Goal: Task Accomplishment & Management: Complete application form

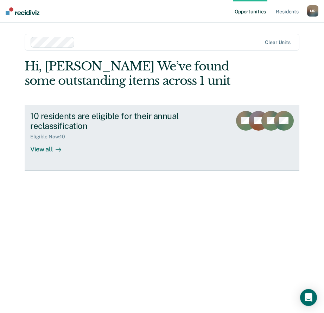
click at [43, 148] on div "View all" at bounding box center [49, 147] width 39 height 14
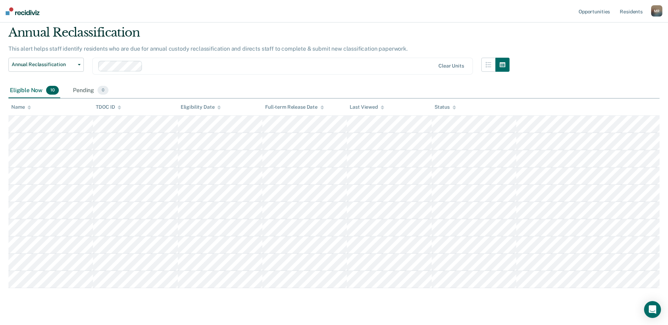
scroll to position [35, 0]
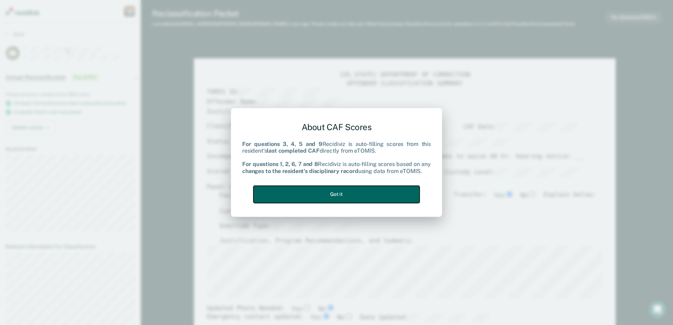
click at [324, 199] on button "Got it" at bounding box center [336, 194] width 166 height 17
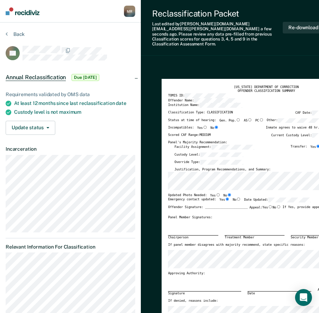
click at [205, 271] on div "Approving Authority:" at bounding box center [261, 273] width 186 height 4
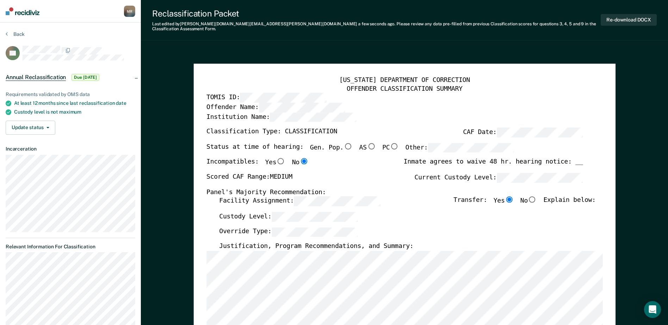
scroll to position [29, 0]
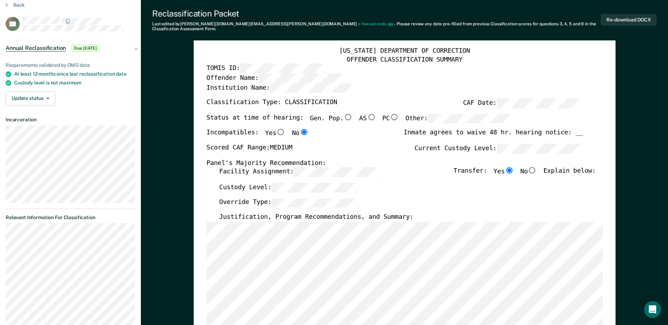
click at [324, 114] on input "Gen. Pop." at bounding box center [347, 117] width 9 height 6
type textarea "x"
radio input "true"
click at [324, 167] on input "No" at bounding box center [531, 170] width 9 height 6
type textarea "x"
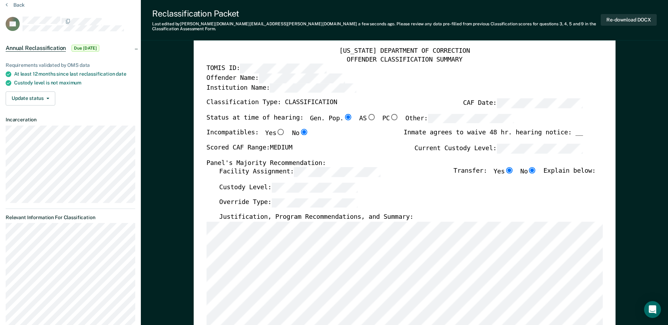
radio input "false"
radio input "true"
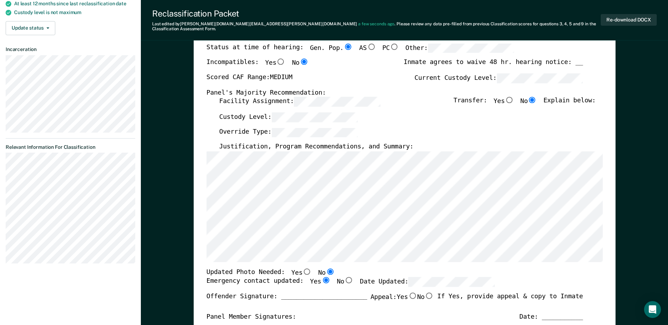
scroll to position [0, 0]
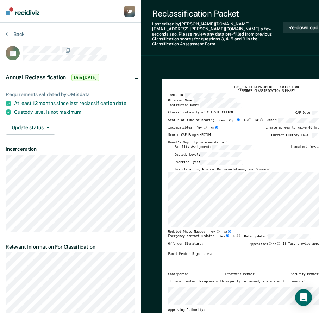
click at [248, 261] on div "Chairperson Treatment Member Security Member" at bounding box center [261, 268] width 186 height 24
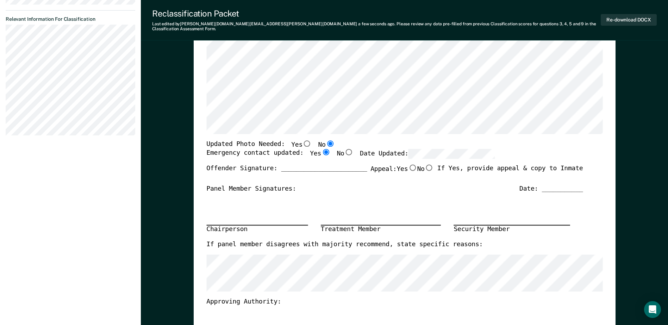
scroll to position [246, 0]
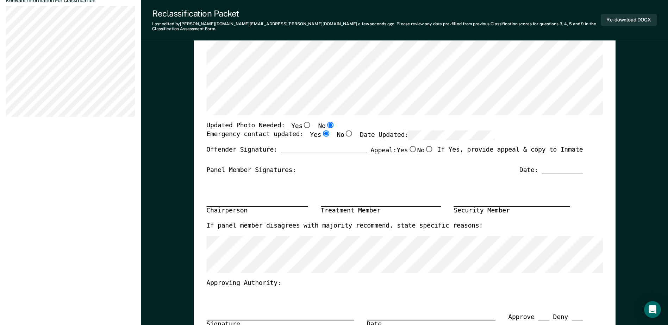
click at [324, 211] on div "Chairperson Treatment Member Security Member" at bounding box center [394, 198] width 376 height 47
drag, startPoint x: 474, startPoint y: 154, endPoint x: 466, endPoint y: 188, distance: 34.5
click at [324, 188] on div "Chairperson Treatment Member Security Member" at bounding box center [394, 198] width 376 height 47
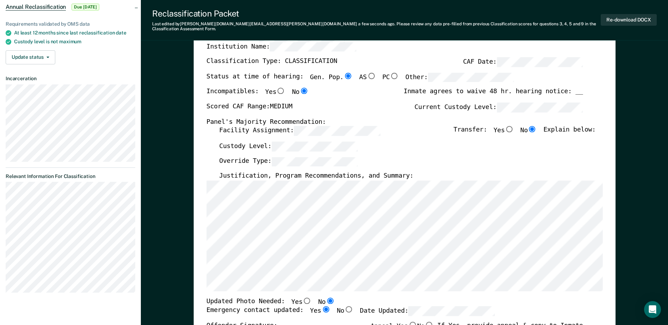
scroll to position [0, 0]
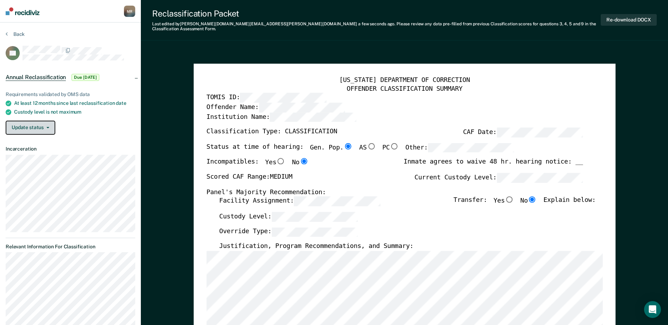
click at [33, 126] on button "Update status" at bounding box center [31, 128] width 50 height 14
click at [18, 32] on button "Back" at bounding box center [15, 34] width 19 height 6
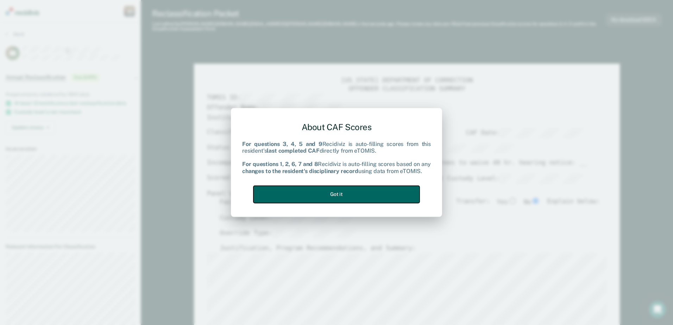
click at [324, 190] on button "Got it" at bounding box center [336, 194] width 166 height 17
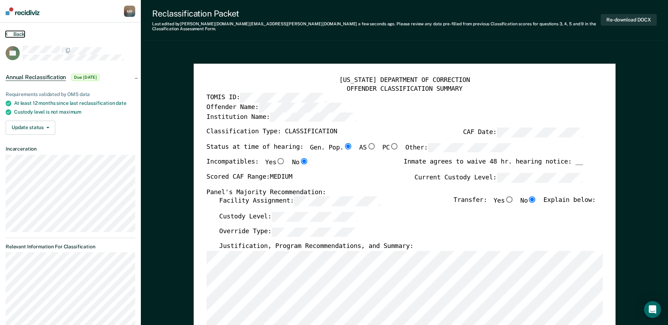
click at [15, 35] on button "Back" at bounding box center [15, 34] width 19 height 6
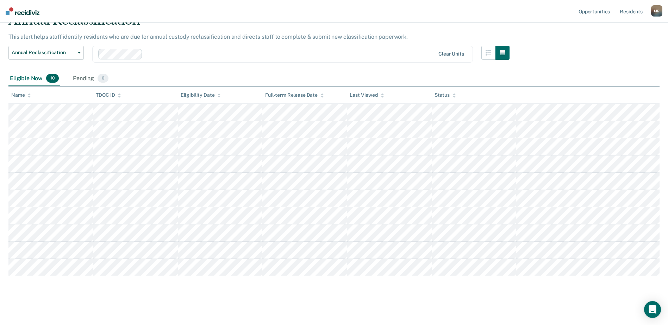
click at [261, 63] on div "Annual Reclassification Custody Level Downgrade Annual Reclassification Initial…" at bounding box center [258, 58] width 501 height 25
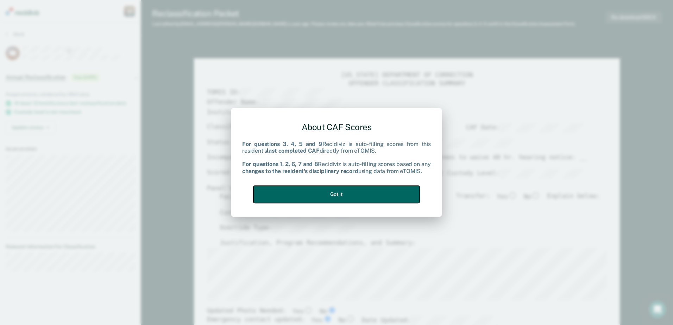
click at [324, 193] on button "Got it" at bounding box center [336, 194] width 166 height 17
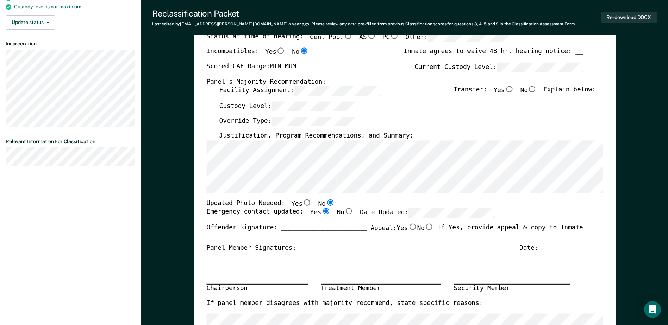
scroll to position [70, 0]
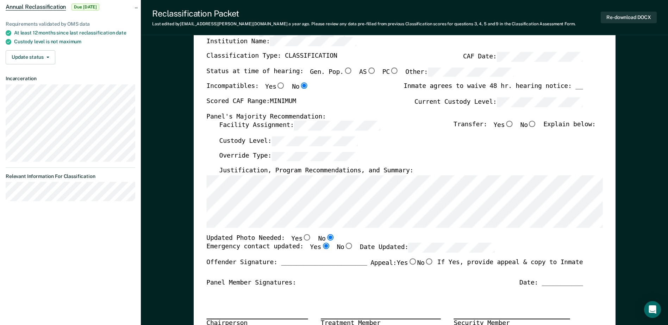
click at [324, 96] on div "Inmate agrees to waive 48 hr. hearing notice: __" at bounding box center [492, 90] width 179 height 15
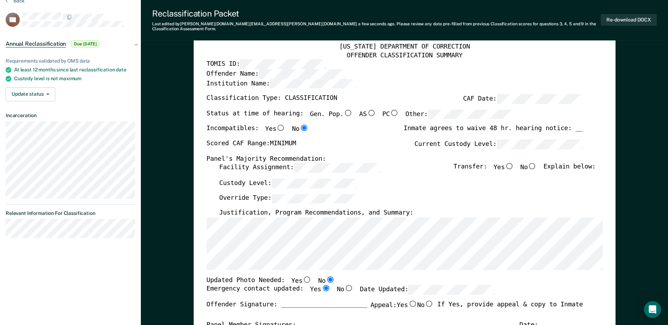
scroll to position [0, 0]
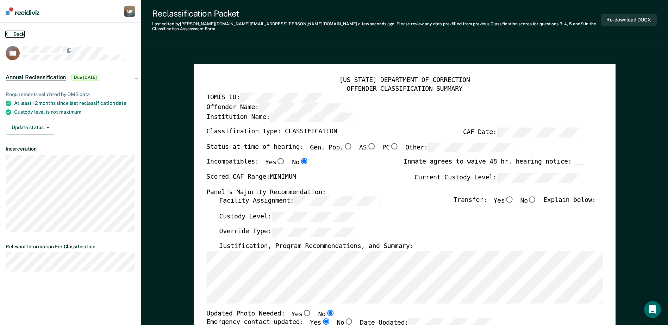
click at [12, 35] on button "Back" at bounding box center [15, 34] width 19 height 6
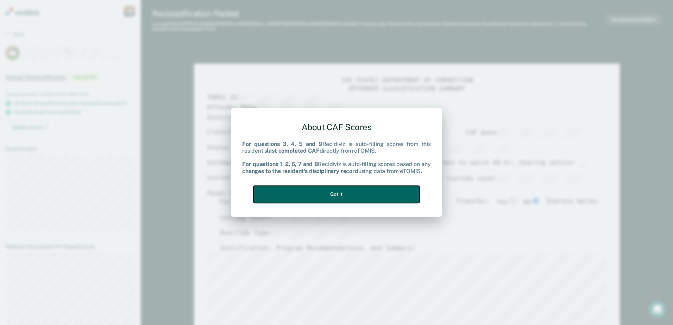
click at [314, 196] on button "Got it" at bounding box center [336, 194] width 166 height 17
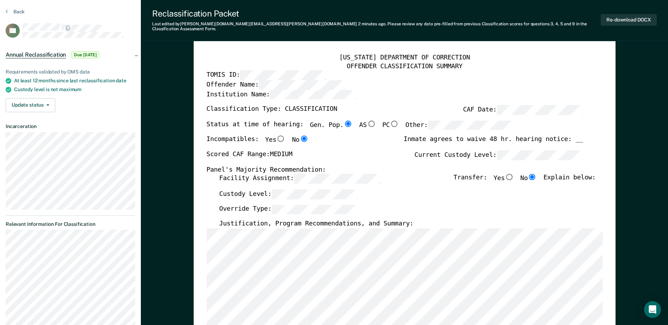
scroll to position [35, 0]
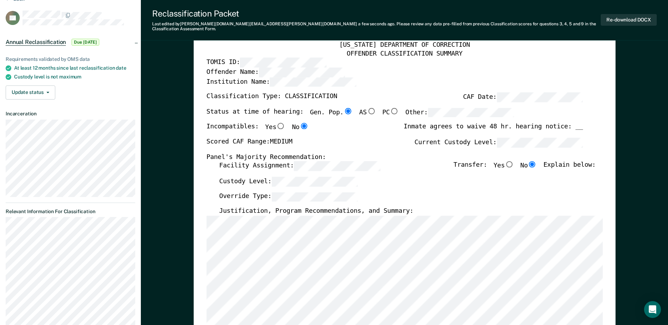
click at [324, 192] on div "Override Type:" at bounding box center [407, 199] width 376 height 15
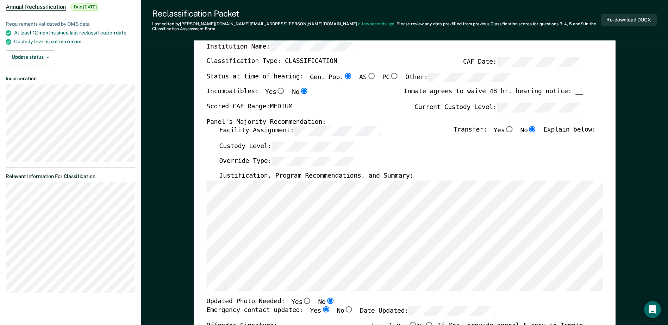
scroll to position [0, 0]
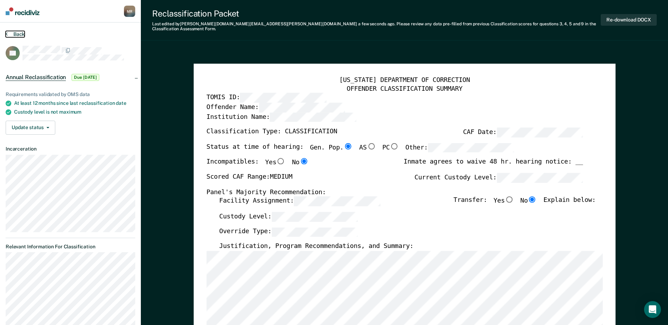
click at [20, 34] on button "Back" at bounding box center [15, 34] width 19 height 6
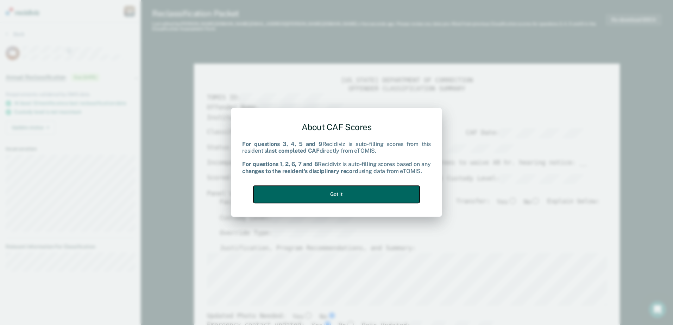
click at [324, 192] on button "Got it" at bounding box center [336, 194] width 166 height 17
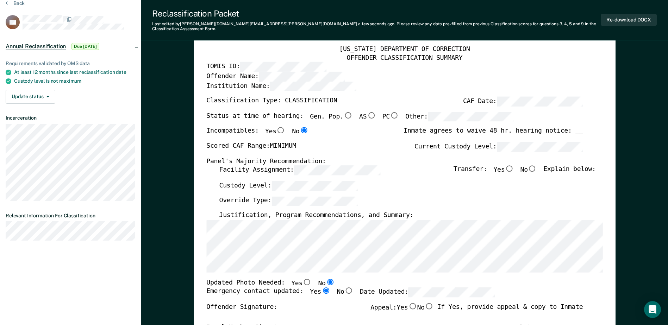
scroll to position [35, 0]
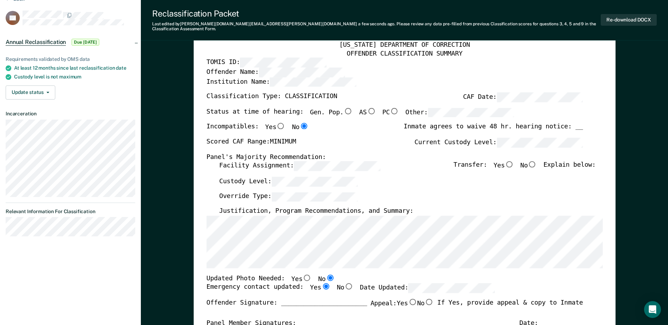
click at [321, 265] on div "[US_STATE] DEPARTMENT OF CORRECTION OFFENDER CLASSIFICATION SUMMARY TOMIS ID: O…" at bounding box center [404, 290] width 396 height 498
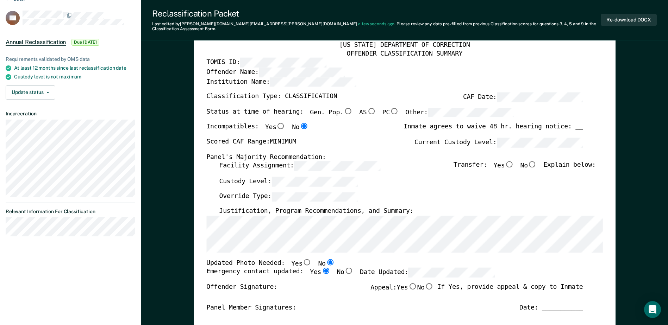
click at [324, 108] on input "Gen. Pop." at bounding box center [347, 111] width 9 height 6
type textarea "x"
radio input "true"
click at [324, 161] on input "No" at bounding box center [531, 164] width 9 height 6
type textarea "x"
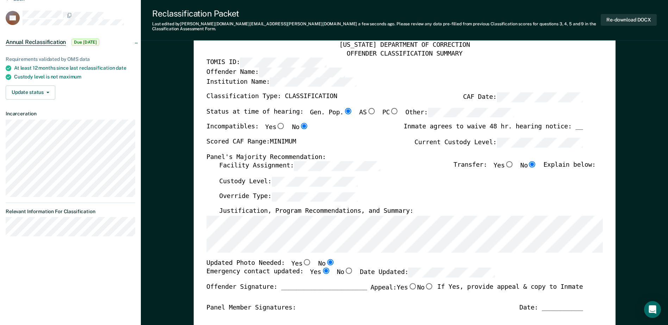
radio input "true"
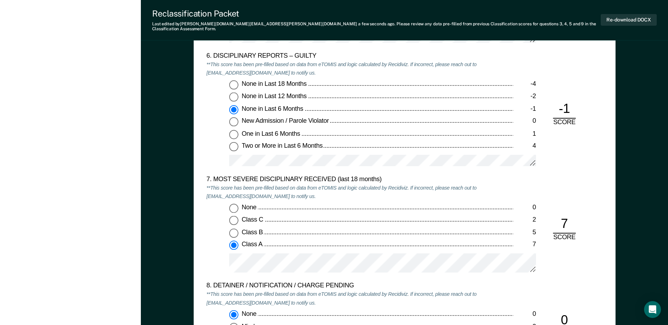
scroll to position [0, 0]
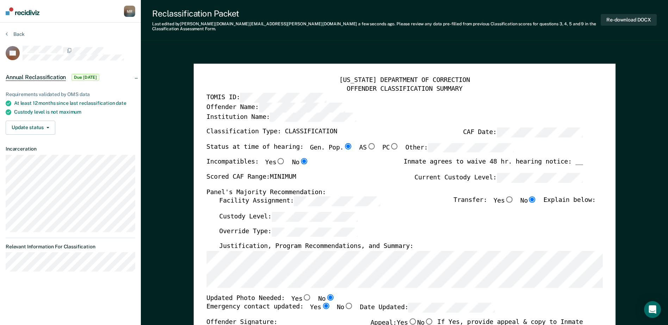
click at [297, 221] on div "Custody Level:" at bounding box center [407, 219] width 376 height 15
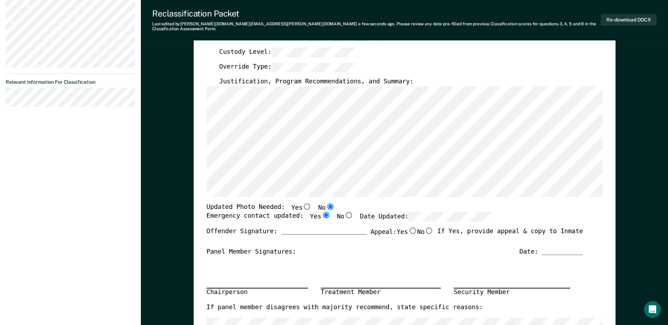
scroll to position [211, 0]
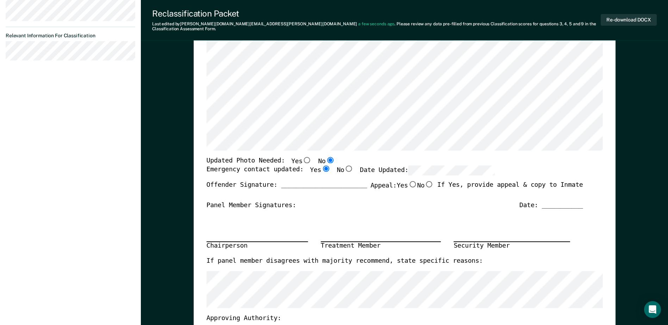
click at [324, 147] on div "[US_STATE] DEPARTMENT OF CORRECTION OFFENDER CLASSIFICATION SUMMARY TOMIS ID: O…" at bounding box center [404, 143] width 396 height 556
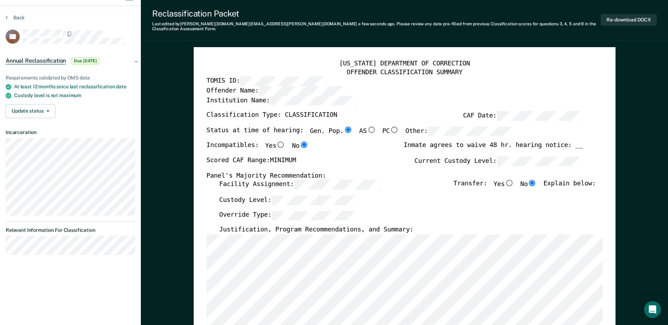
scroll to position [0, 0]
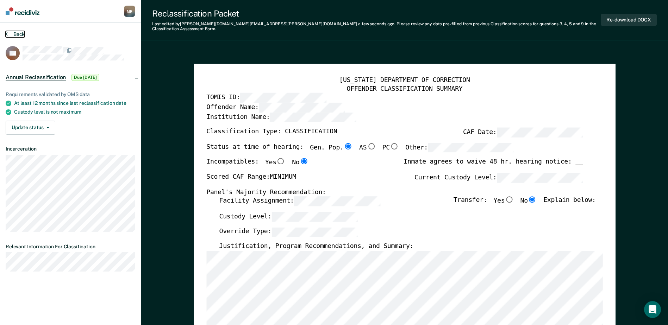
click at [17, 34] on button "Back" at bounding box center [15, 34] width 19 height 6
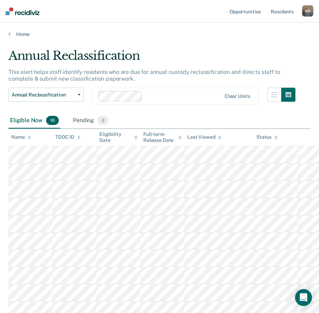
click at [270, 46] on main "Annual Reclassification This alert helps staff identify residents who are due f…" at bounding box center [159, 202] width 319 height 330
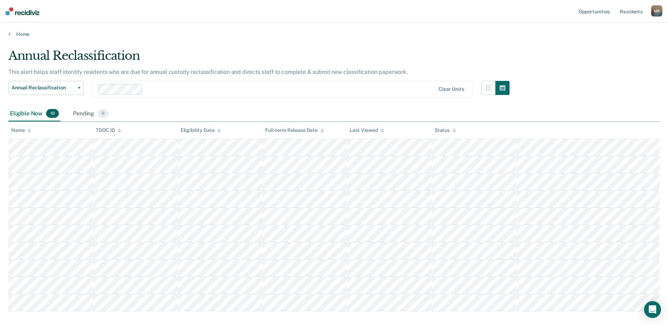
scroll to position [35, 0]
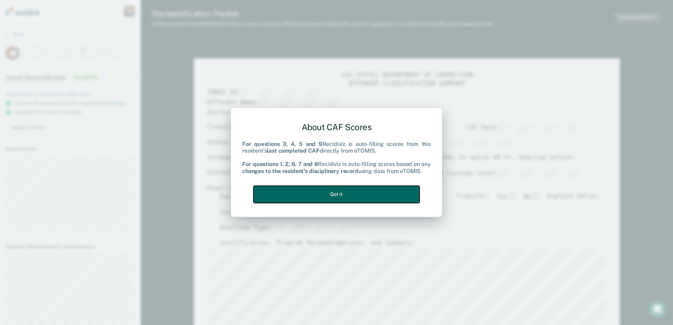
click at [324, 195] on button "Got it" at bounding box center [336, 194] width 166 height 17
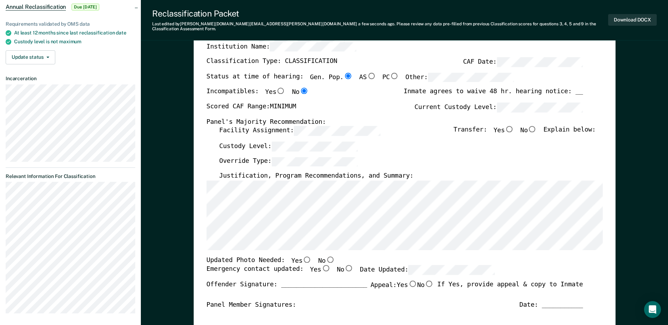
scroll to position [0, 0]
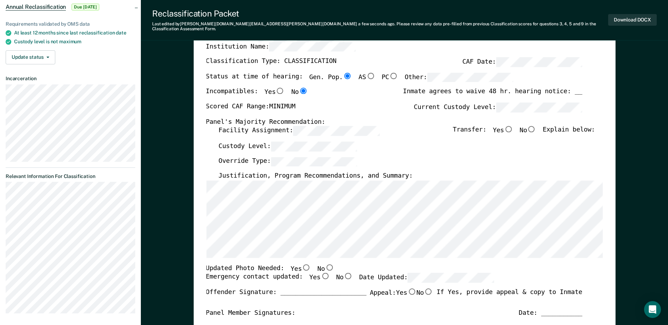
click at [324, 126] on input "No" at bounding box center [531, 129] width 9 height 6
type textarea "x"
radio input "true"
click at [324, 102] on div "Scored CAF Range: MINIMUM Current Custody Level:" at bounding box center [393, 109] width 376 height 15
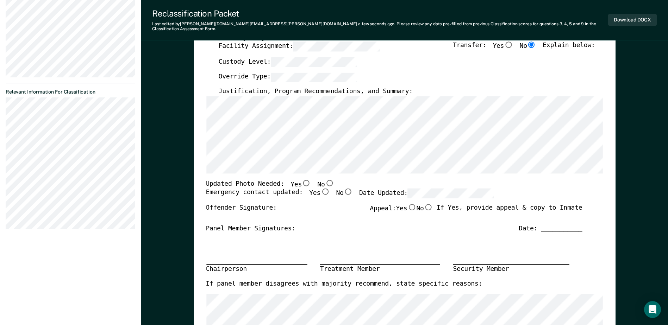
scroll to position [141, 0]
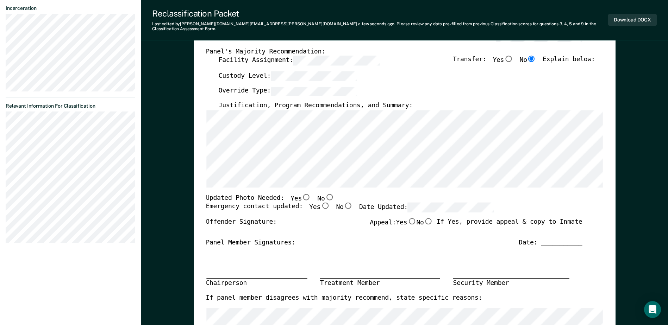
click at [324, 194] on input "No" at bounding box center [328, 197] width 9 height 6
type textarea "x"
radio input "true"
click at [320, 203] on input "Yes" at bounding box center [324, 206] width 9 height 6
type textarea "x"
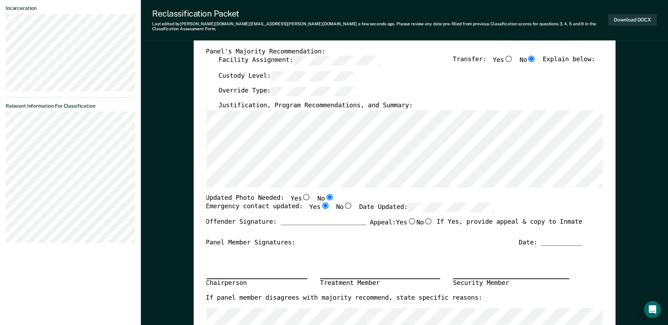
radio input "true"
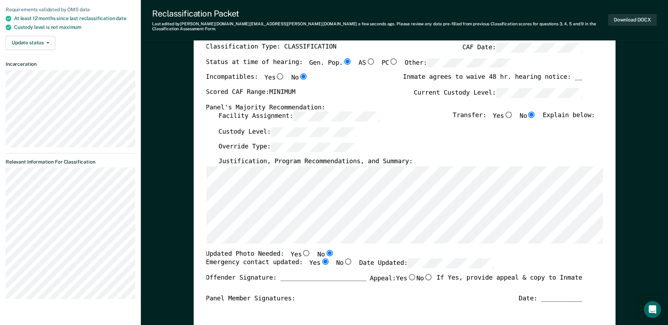
scroll to position [0, 0]
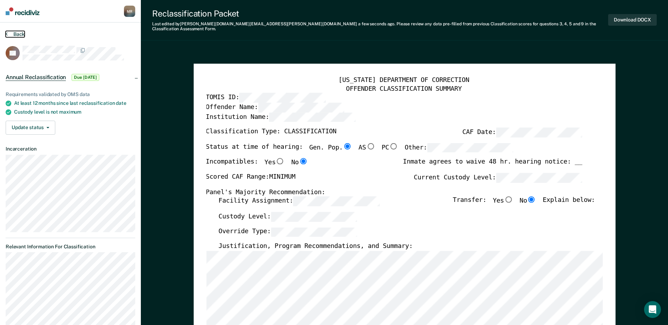
click at [23, 34] on button "Back" at bounding box center [15, 34] width 19 height 6
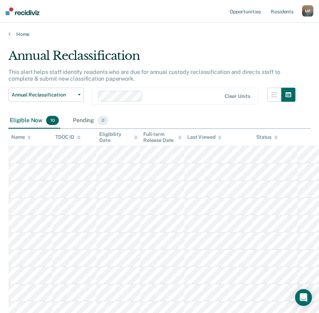
click at [222, 37] on main "Annual Reclassification This alert helps staff identify residents who are due f…" at bounding box center [159, 202] width 319 height 330
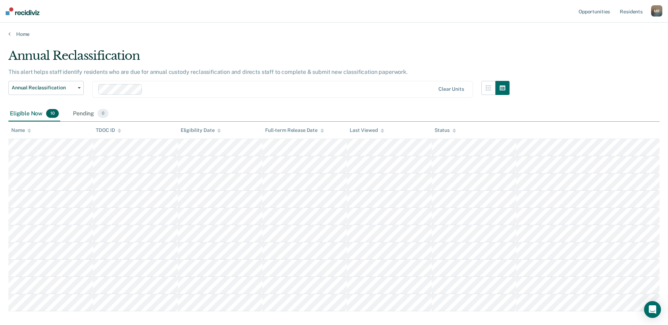
scroll to position [35, 0]
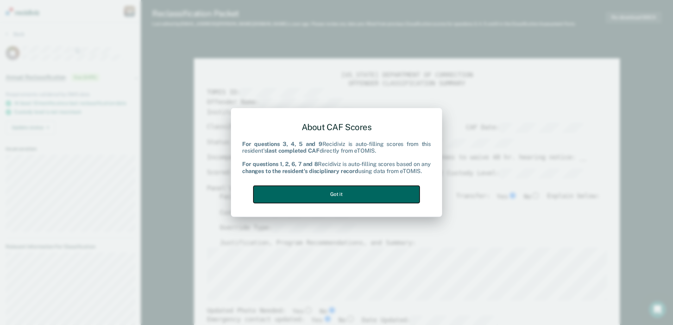
click at [324, 191] on button "Got it" at bounding box center [336, 194] width 166 height 17
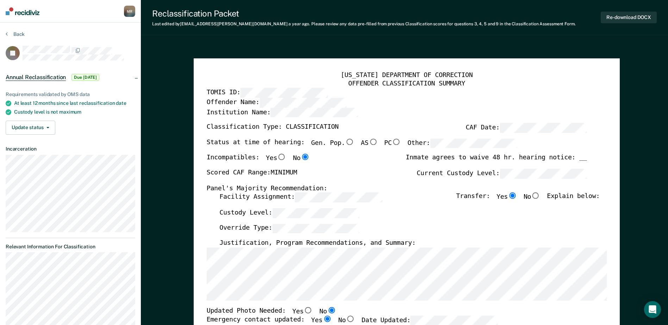
click at [324, 143] on input "Gen. Pop." at bounding box center [349, 142] width 9 height 6
type textarea "x"
radio input "true"
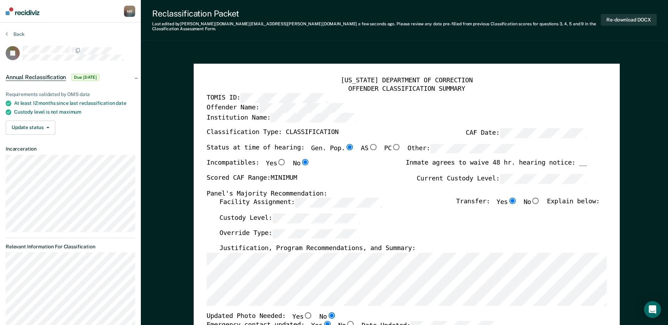
click at [324, 198] on input "No" at bounding box center [535, 201] width 9 height 6
type textarea "x"
radio input "false"
radio input "true"
click at [324, 217] on div "Custody Level:" at bounding box center [409, 220] width 380 height 15
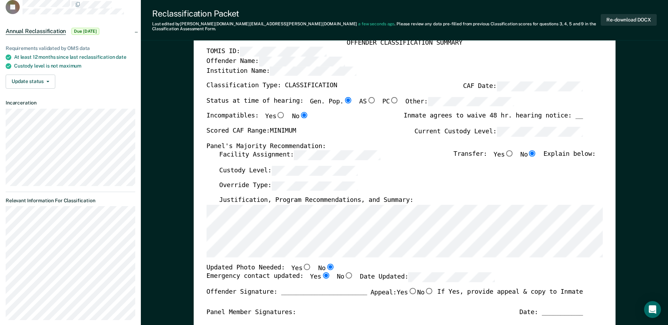
scroll to position [70, 0]
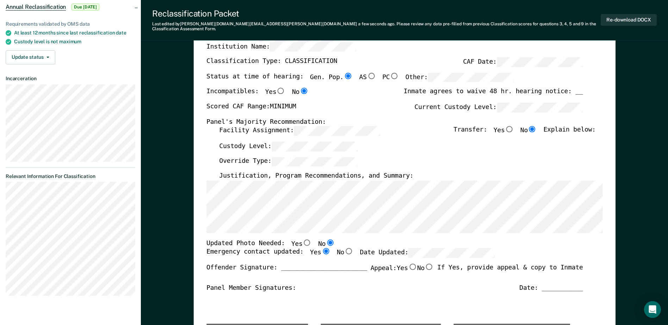
click at [319, 235] on div "[US_STATE] DEPARTMENT OF CORRECTION OFFENDER CLASSIFICATION SUMMARY TOMIS ID: O…" at bounding box center [404, 255] width 396 height 498
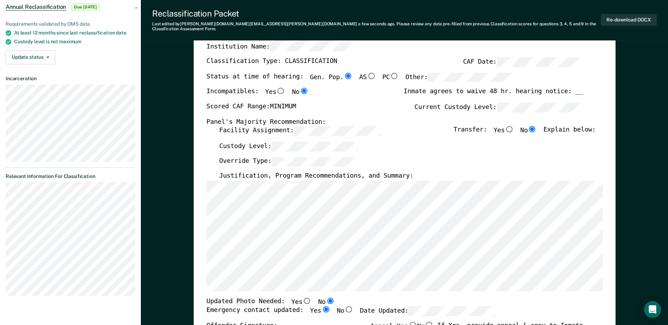
scroll to position [0, 0]
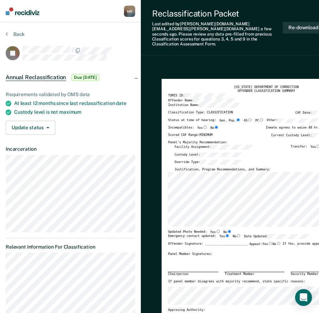
click at [259, 50] on div "Reclassification Packet Last edited by [PERSON_NAME][DOMAIN_NAME][EMAIL_ADDRESS…" at bounding box center [245, 28] width 209 height 56
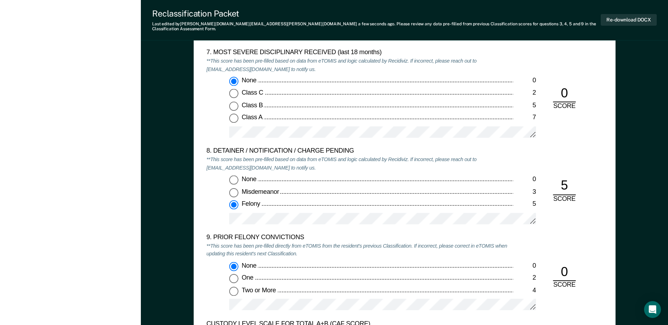
scroll to position [1408, 0]
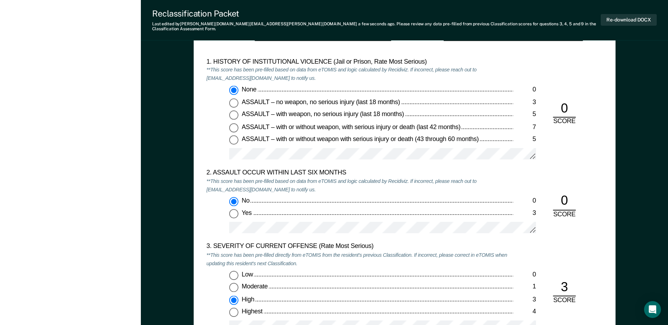
click at [324, 143] on div "None 0 ASSAULT – no weapon, no serious injury (last 18 months) 3 ASSAULT – with…" at bounding box center [359, 126] width 306 height 80
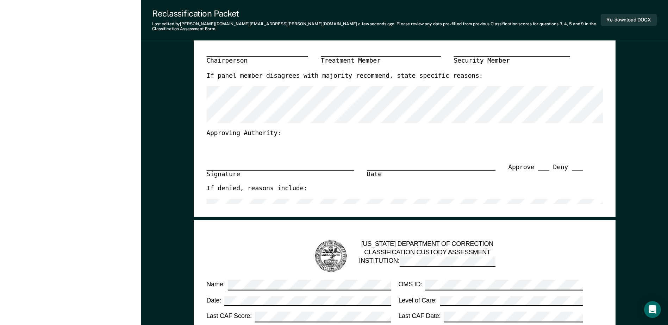
click at [324, 143] on div "Signature Date Approve ___ Deny ___" at bounding box center [394, 161] width 376 height 47
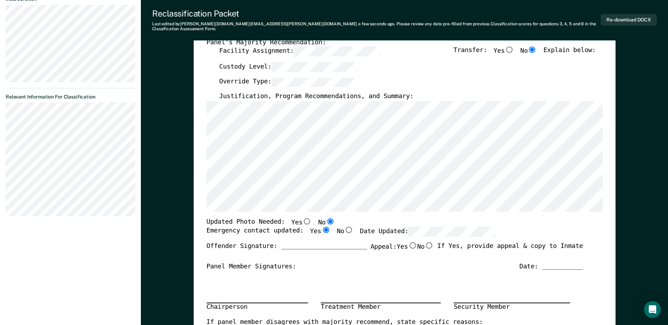
scroll to position [9, 0]
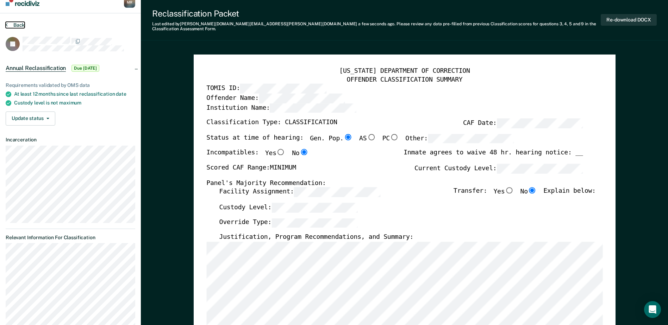
click at [20, 25] on button "Back" at bounding box center [15, 25] width 19 height 6
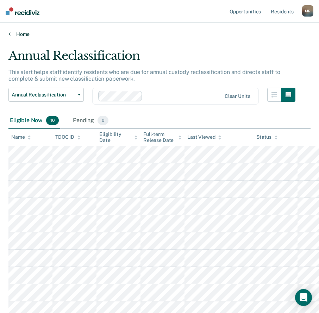
click at [286, 31] on link "Home" at bounding box center [159, 34] width 302 height 6
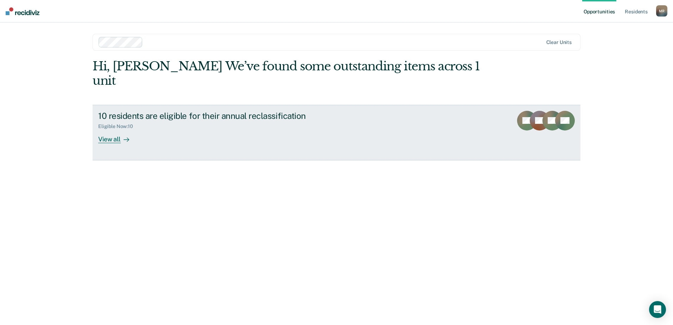
click at [115, 129] on link "10 residents are eligible for their annual reclassification Eligible Now : 10 V…" at bounding box center [337, 133] width 488 height 56
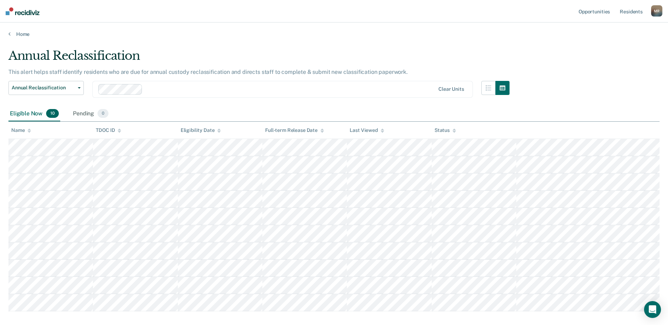
scroll to position [35, 0]
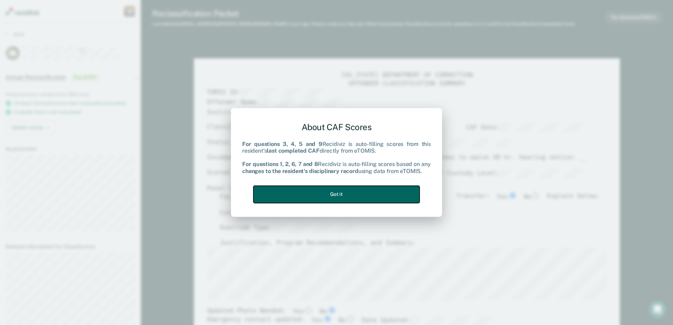
click at [324, 194] on button "Got it" at bounding box center [336, 194] width 166 height 17
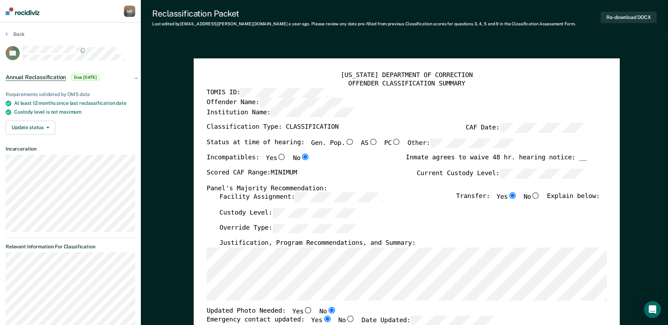
click at [324, 144] on input "Gen. Pop." at bounding box center [349, 142] width 9 height 6
type textarea "x"
radio input "true"
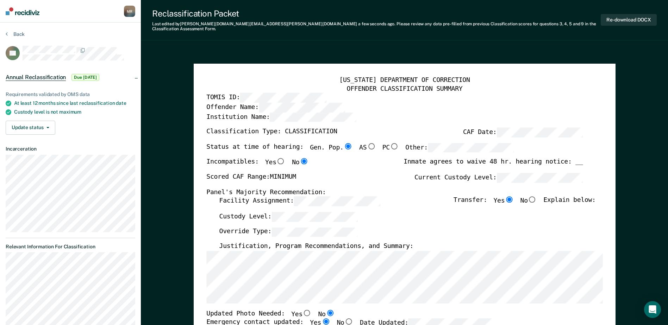
scroll to position [35, 0]
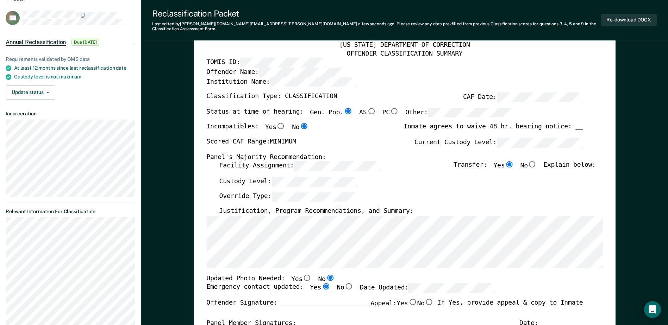
click at [324, 161] on input "No" at bounding box center [531, 164] width 9 height 6
type textarea "x"
radio input "false"
radio input "true"
click at [305, 210] on label "Justification, Program Recommendations, and Summary:" at bounding box center [316, 211] width 194 height 8
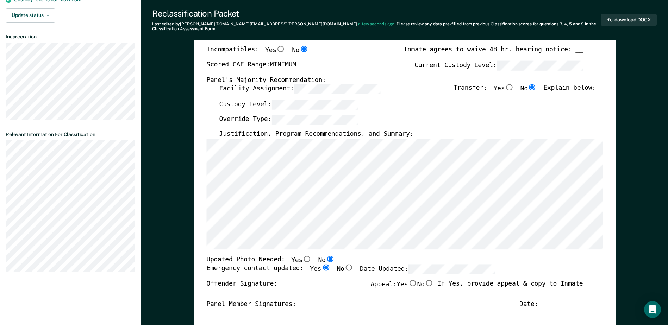
scroll to position [141, 0]
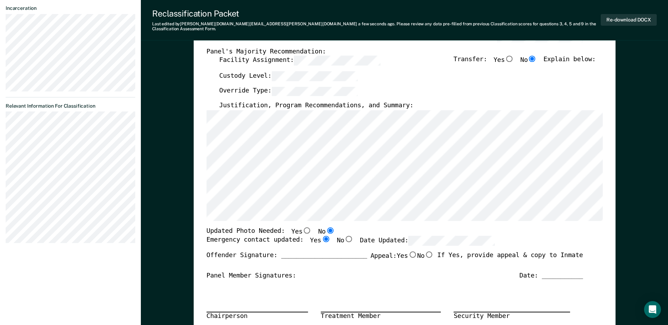
click at [324, 221] on div "[US_STATE] DEPARTMENT OF CORRECTION OFFENDER CLASSIFICATION SUMMARY TOMIS ID: O…" at bounding box center [404, 214] width 396 height 556
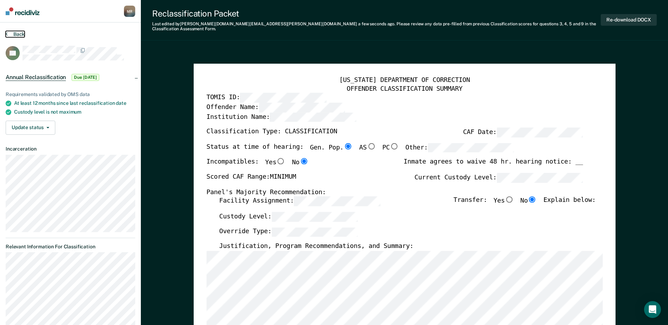
click at [19, 33] on button "Back" at bounding box center [15, 34] width 19 height 6
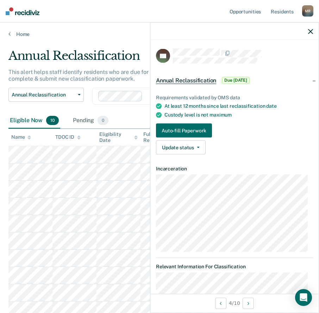
click at [307, 30] on div at bounding box center [234, 32] width 168 height 18
click at [309, 31] on icon "button" at bounding box center [310, 31] width 5 height 5
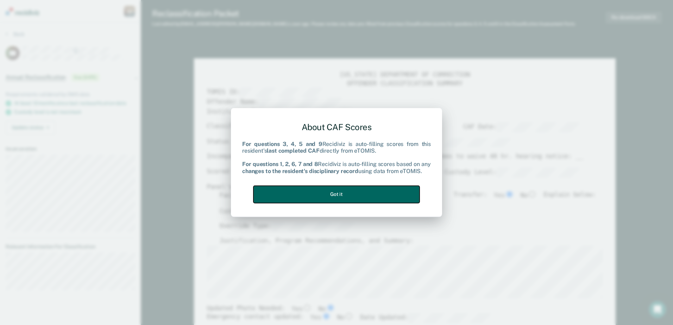
click at [324, 195] on button "Got it" at bounding box center [336, 194] width 166 height 17
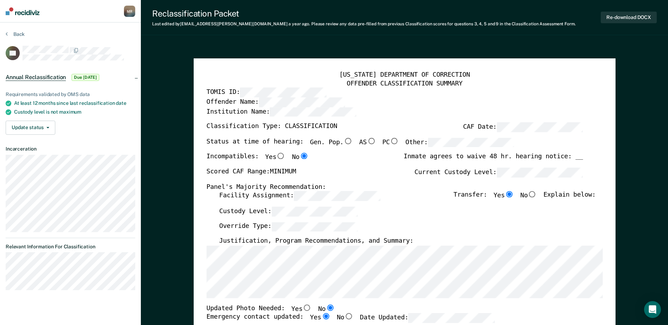
click at [324, 138] on input "Gen. Pop." at bounding box center [347, 141] width 9 height 6
type textarea "x"
radio input "true"
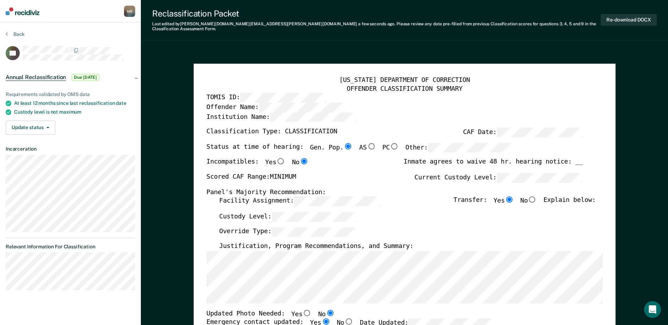
click at [324, 196] on input "No" at bounding box center [531, 199] width 9 height 6
type textarea "x"
radio input "false"
radio input "true"
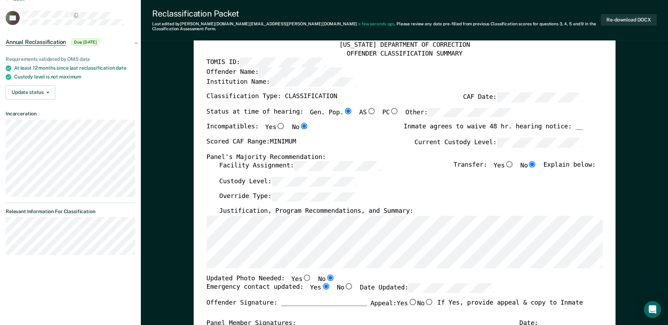
click at [312, 269] on div "[US_STATE] DEPARTMENT OF CORRECTION OFFENDER CLASSIFICATION SUMMARY TOMIS ID: O…" at bounding box center [404, 290] width 396 height 498
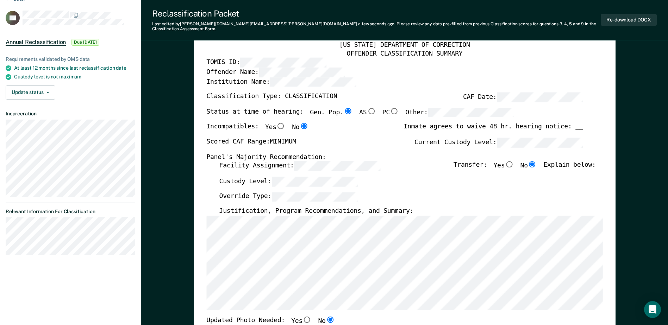
click at [324, 179] on div "Custody Level:" at bounding box center [407, 184] width 376 height 15
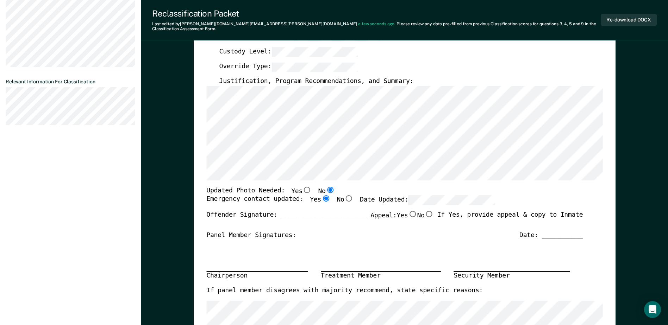
scroll to position [211, 0]
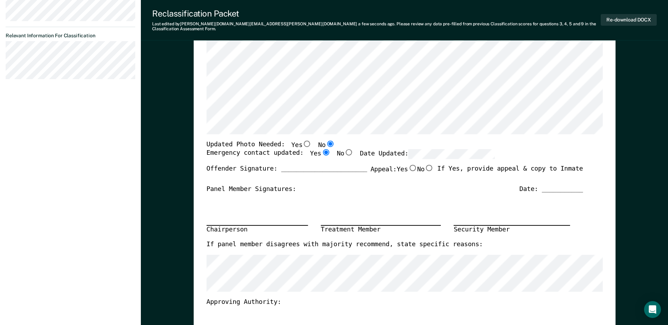
click at [324, 185] on div "Panel Member Signatures: Date: ___________" at bounding box center [394, 189] width 376 height 8
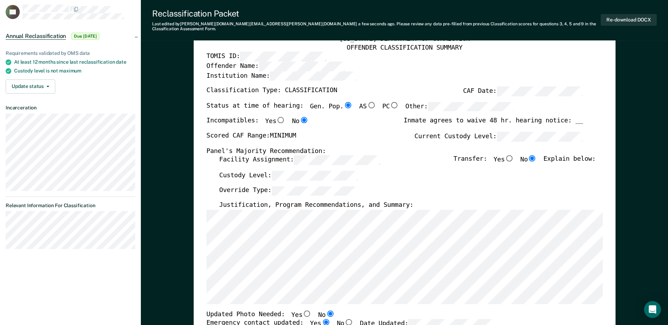
scroll to position [0, 0]
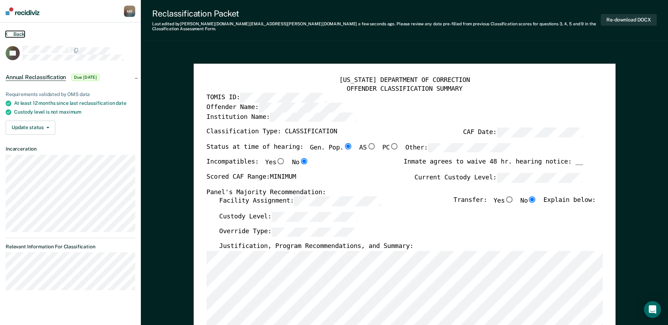
click at [19, 36] on button "Back" at bounding box center [15, 34] width 19 height 6
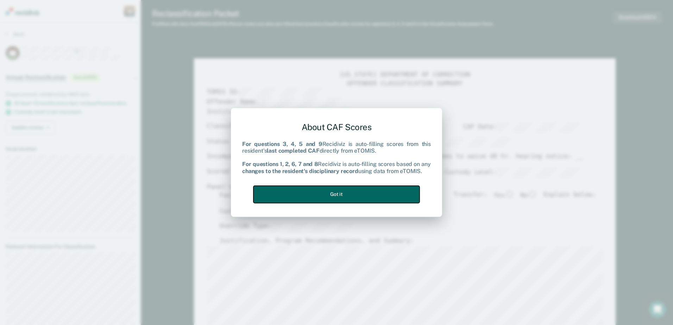
click at [324, 190] on button "Got it" at bounding box center [336, 194] width 166 height 17
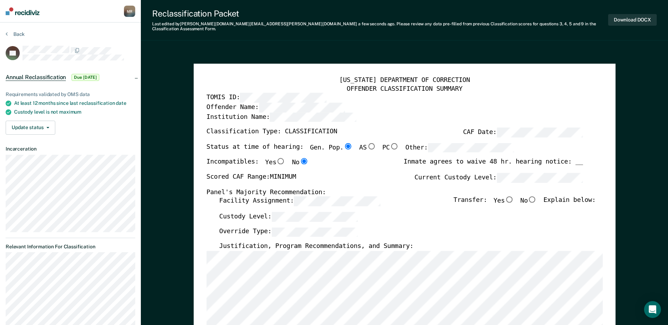
click at [324, 196] on input "No" at bounding box center [531, 199] width 9 height 6
type textarea "x"
radio input "true"
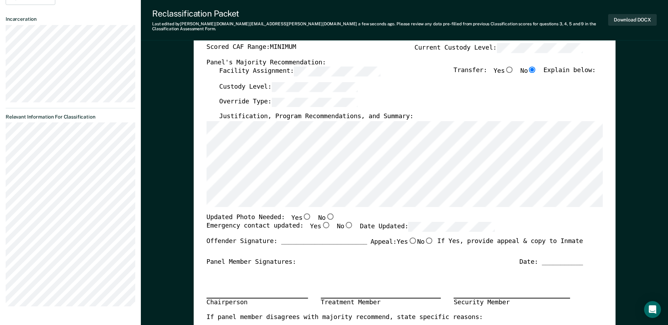
scroll to position [141, 0]
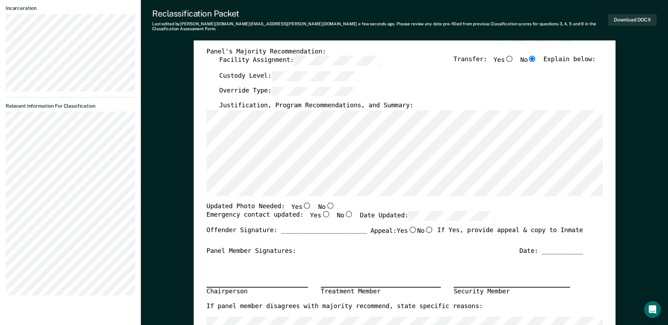
click at [321, 211] on input "Yes" at bounding box center [325, 214] width 9 height 6
type textarea "x"
radio input "true"
click at [324, 202] on input "No" at bounding box center [329, 205] width 9 height 6
type textarea "x"
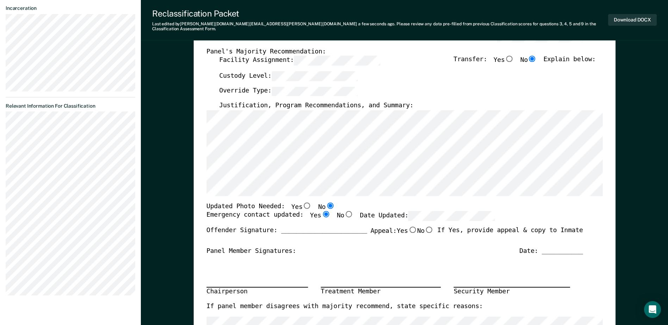
radio input "true"
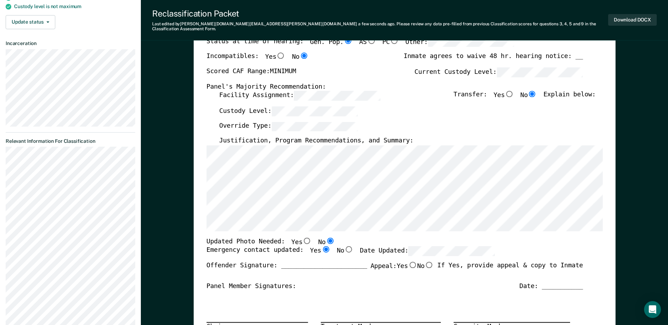
scroll to position [0, 0]
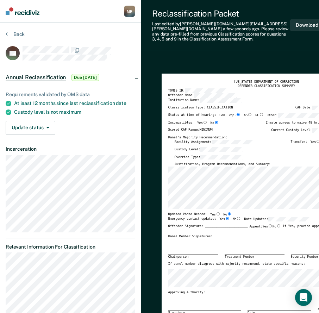
type textarea "x"
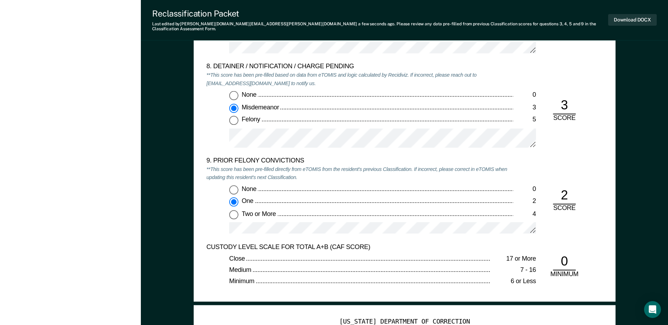
scroll to position [1548, 0]
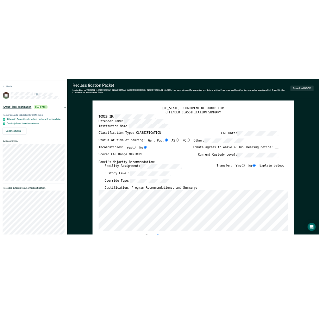
scroll to position [0, 0]
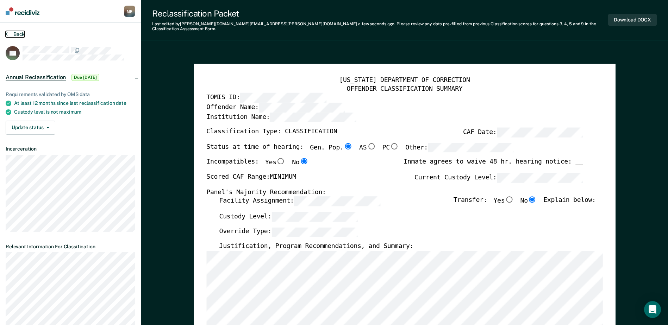
click at [14, 32] on button "Back" at bounding box center [15, 34] width 19 height 6
